Goal: Task Accomplishment & Management: Complete application form

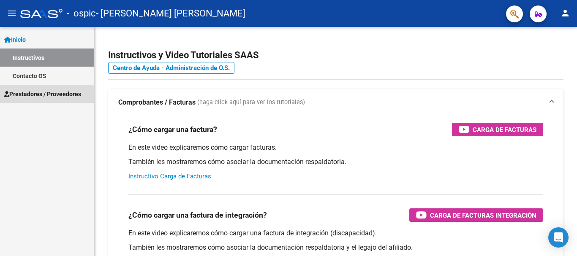
click at [43, 92] on span "Prestadores / Proveedores" at bounding box center [42, 94] width 77 height 9
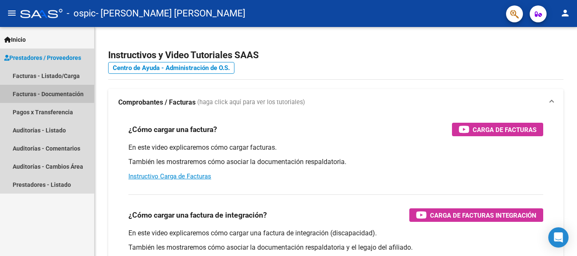
click at [45, 91] on link "Facturas - Documentación" at bounding box center [47, 94] width 94 height 18
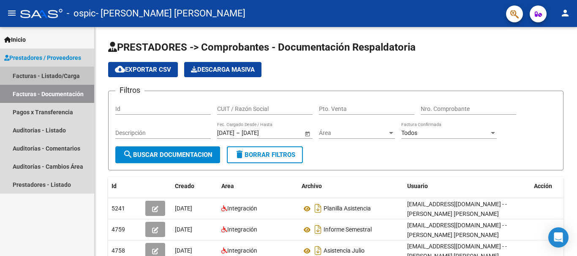
click at [47, 77] on link "Facturas - Listado/Carga" at bounding box center [47, 76] width 94 height 18
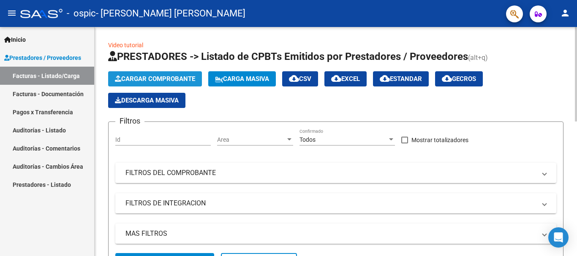
click at [161, 79] on span "Cargar Comprobante" at bounding box center [155, 79] width 80 height 8
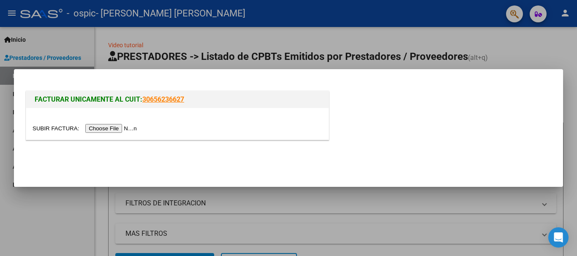
click at [122, 128] on input "file" at bounding box center [86, 128] width 107 height 9
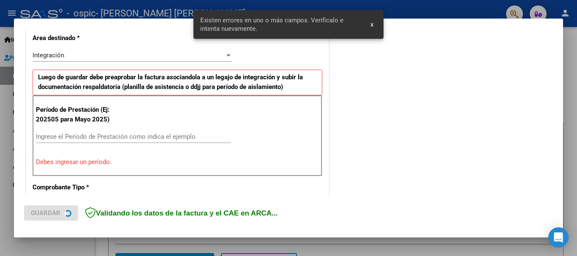
scroll to position [195, 0]
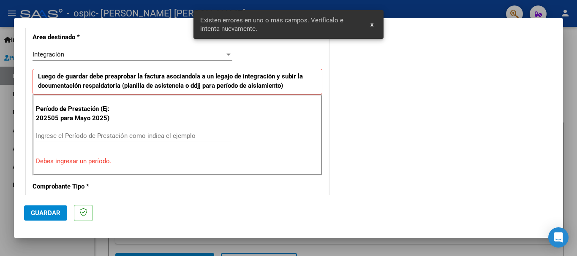
click at [112, 133] on input "Ingrese el Período de Prestación como indica el ejemplo" at bounding box center [133, 136] width 195 height 8
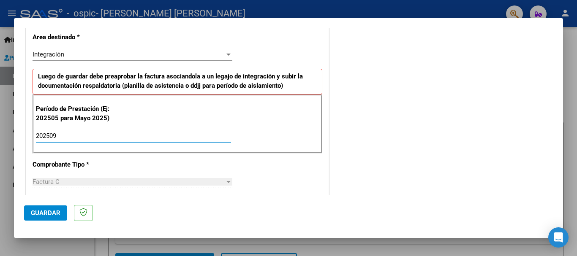
type input "202509"
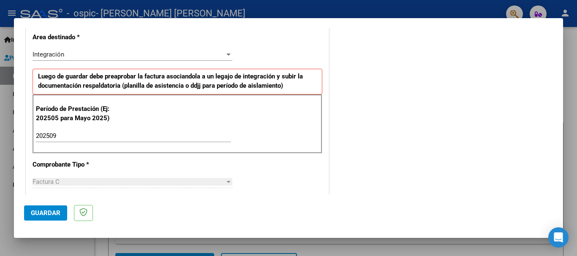
click at [226, 182] on div at bounding box center [228, 182] width 4 height 2
click at [42, 212] on span "Guardar" at bounding box center [46, 213] width 30 height 8
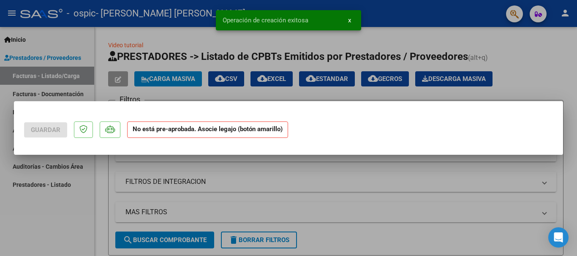
scroll to position [0, 0]
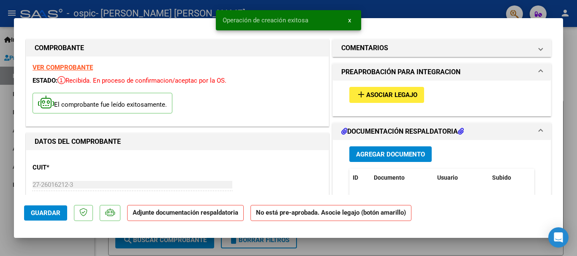
click at [372, 95] on span "Asociar Legajo" at bounding box center [391, 96] width 51 height 8
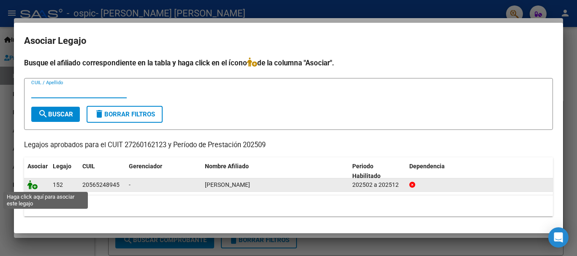
click at [35, 187] on icon at bounding box center [32, 184] width 10 height 9
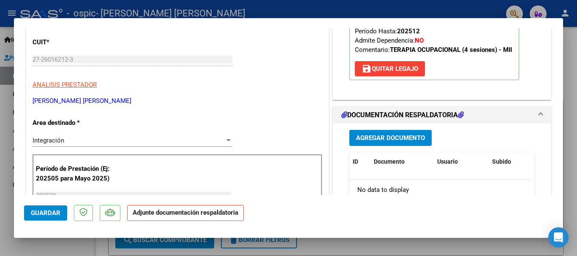
scroll to position [127, 0]
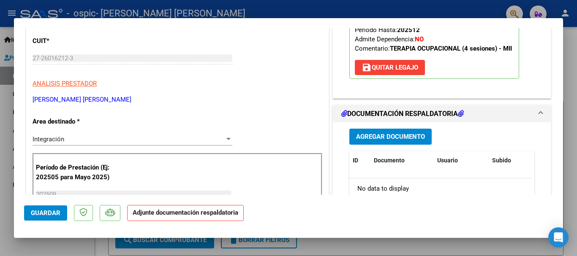
click at [389, 142] on button "Agregar Documento" at bounding box center [390, 137] width 82 height 16
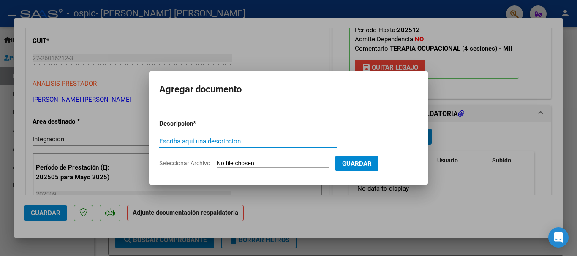
click at [250, 142] on input "Escriba aquí una descripcion" at bounding box center [248, 142] width 178 height 8
type input "planilla asistencia"
click at [199, 164] on span "Seleccionar Archivo" at bounding box center [184, 163] width 51 height 7
click at [217, 164] on input "Seleccionar Archivo" at bounding box center [273, 164] width 112 height 8
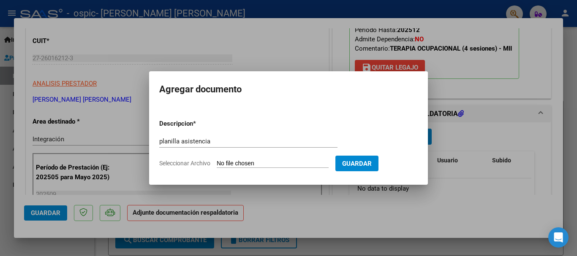
type input "C:\fakepath\[PERSON_NAME].pdf"
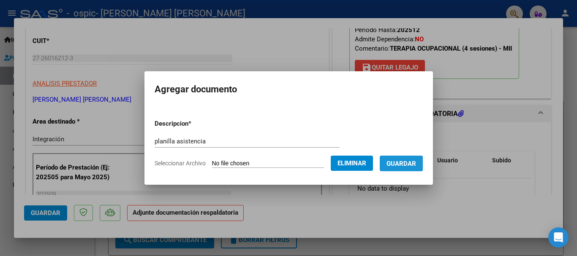
click at [401, 162] on span "Guardar" at bounding box center [401, 164] width 30 height 8
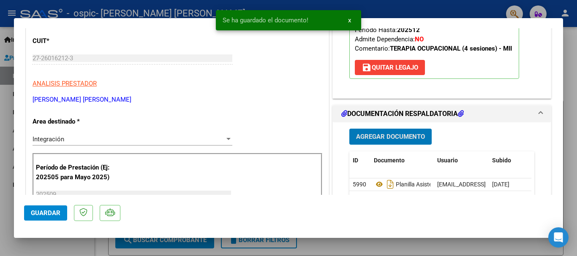
click at [372, 136] on span "Agregar Documento" at bounding box center [390, 137] width 69 height 8
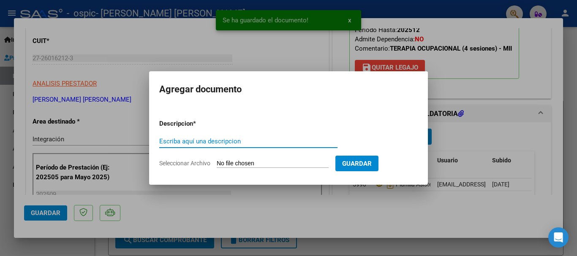
click at [254, 140] on input "Escriba aquí una descripcion" at bounding box center [248, 142] width 178 height 8
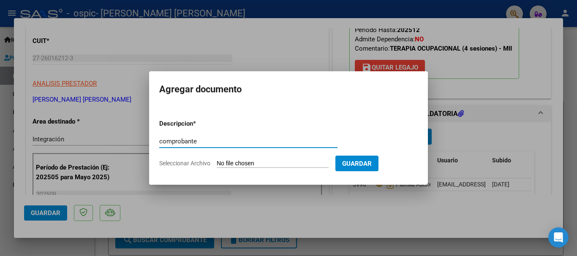
type input "comprobante"
click at [226, 166] on input "Seleccionar Archivo" at bounding box center [273, 164] width 112 height 8
type input "C:\fakepath\27260162123_011_00002_00001109.pdf"
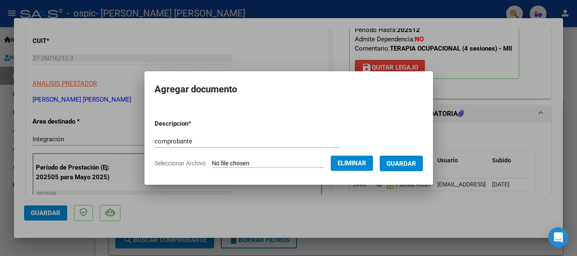
click at [404, 160] on span "Guardar" at bounding box center [401, 164] width 30 height 8
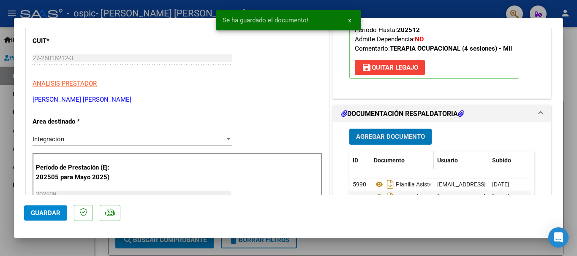
scroll to position [211, 0]
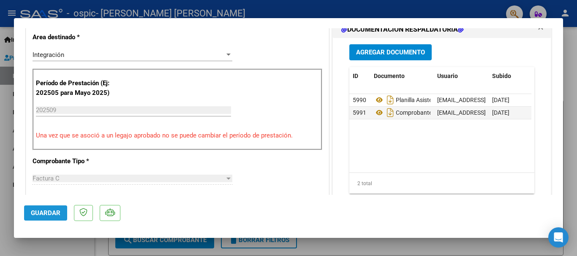
click at [35, 217] on span "Guardar" at bounding box center [46, 213] width 30 height 8
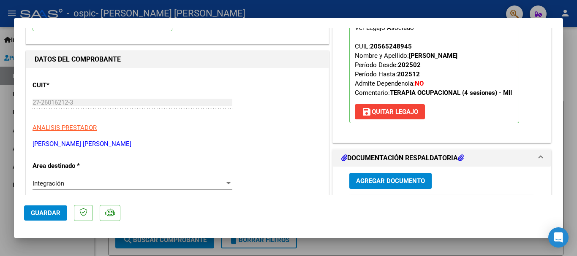
scroll to position [0, 0]
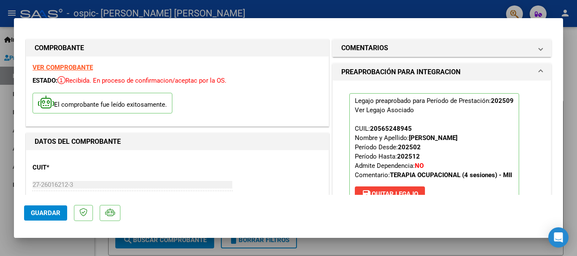
click at [433, 13] on div at bounding box center [288, 128] width 577 height 256
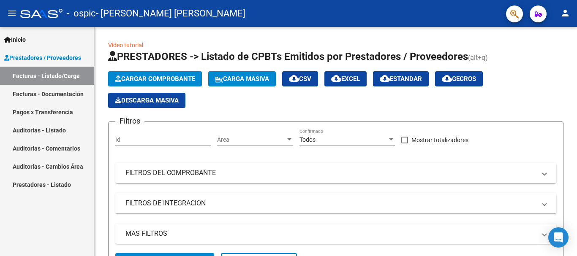
click at [38, 95] on link "Facturas - Documentación" at bounding box center [47, 94] width 94 height 18
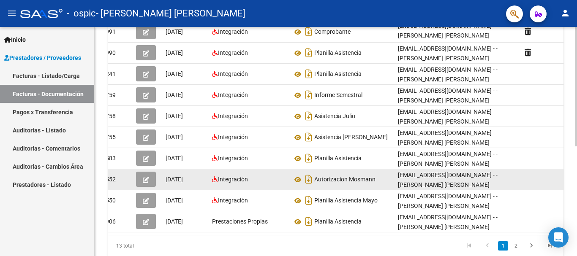
scroll to position [127, 0]
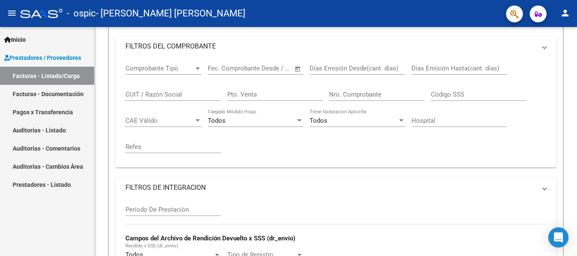
scroll to position [106, 0]
